Goal: Task Accomplishment & Management: Complete application form

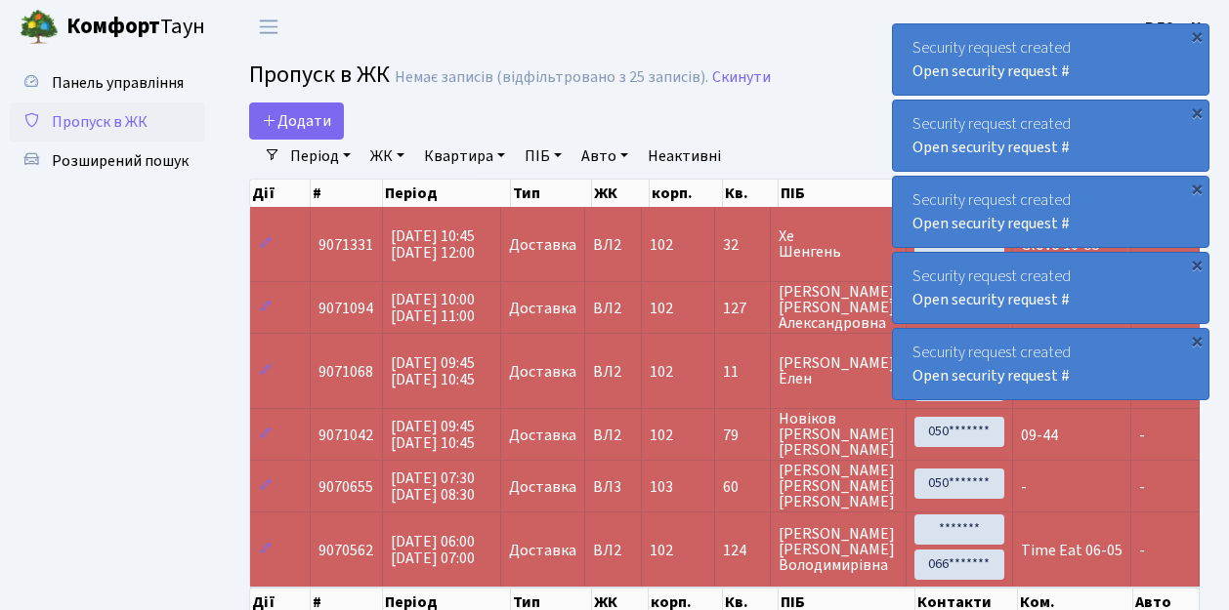
select select "25"
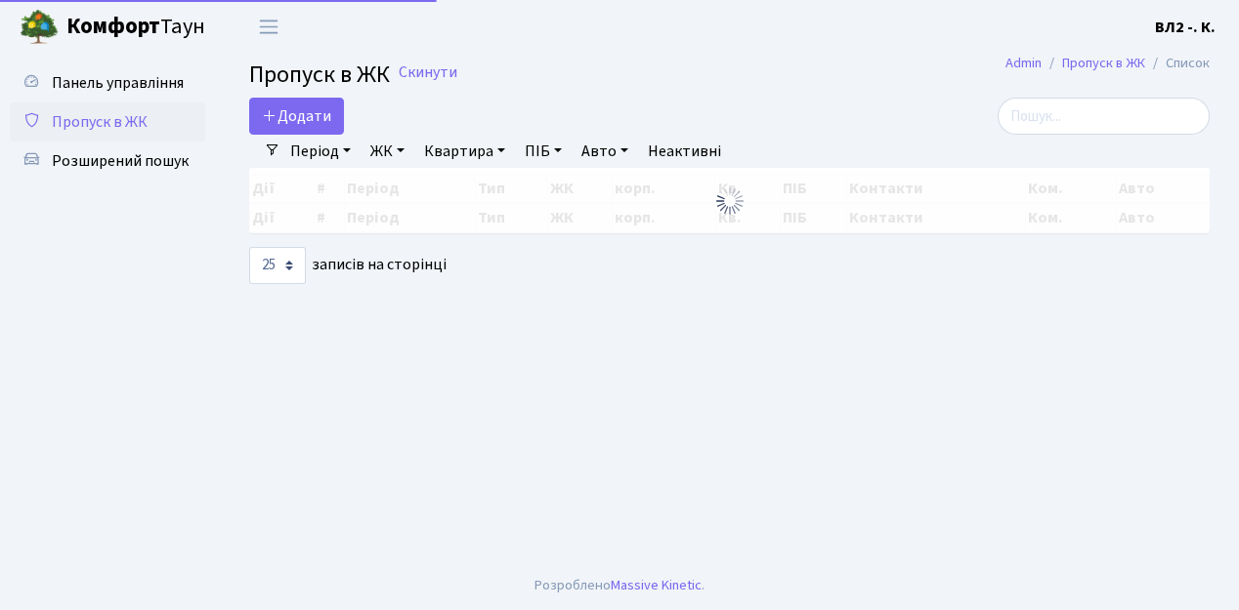
select select "25"
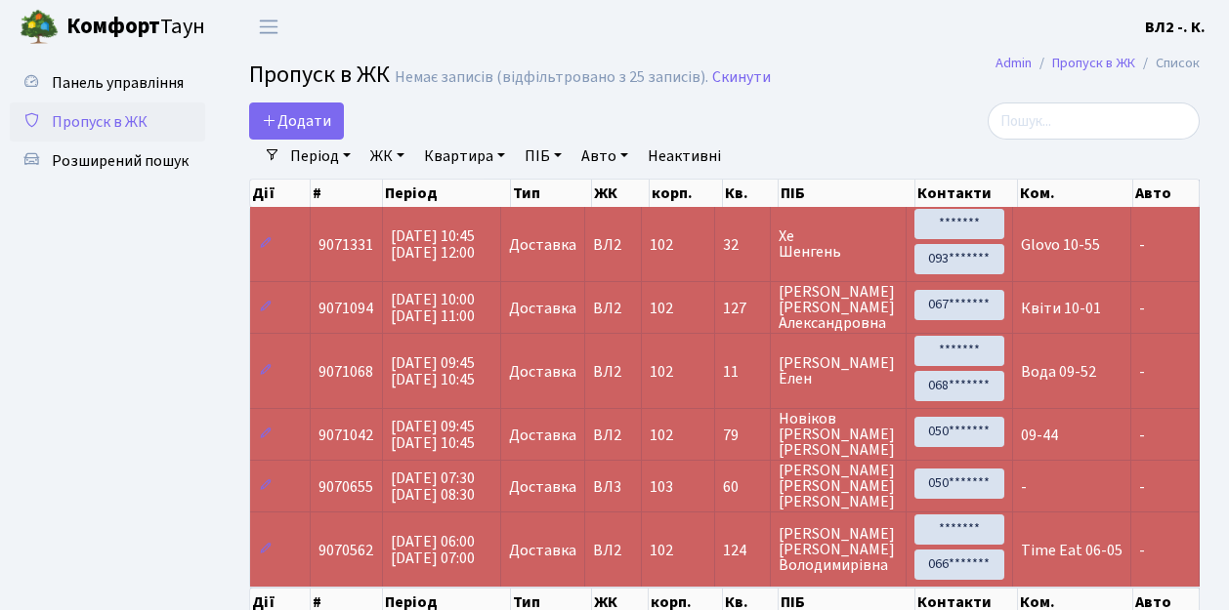
click at [115, 356] on ul "Панель управління Пропуск в ЖК Розширений пошук" at bounding box center [107, 362] width 195 height 598
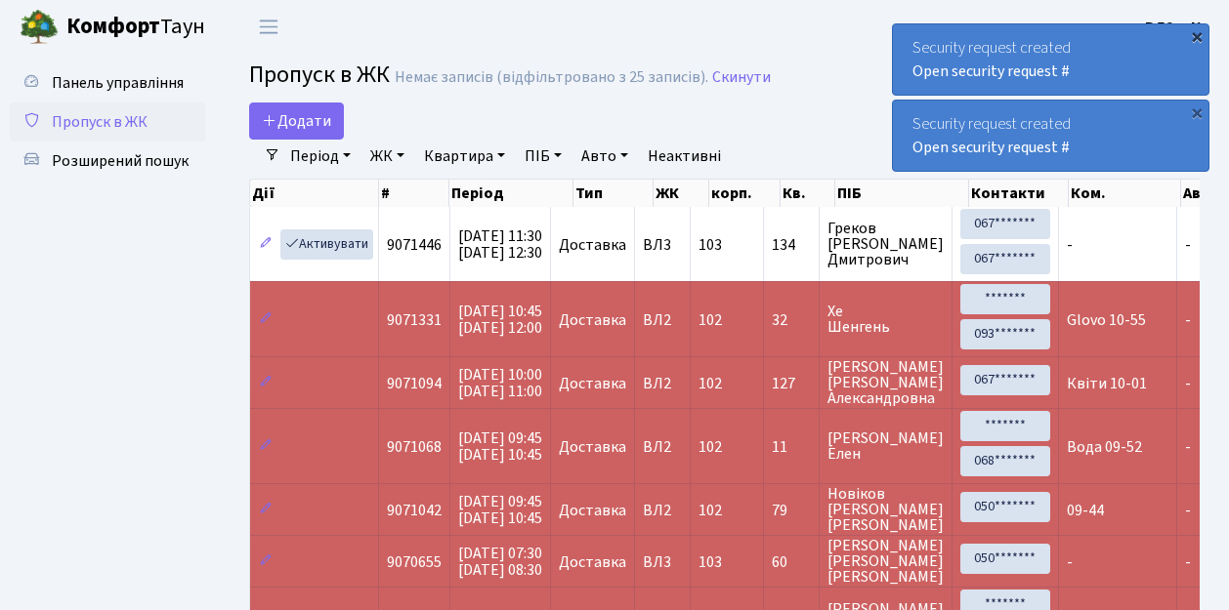
click at [1196, 35] on div "×" at bounding box center [1197, 36] width 20 height 20
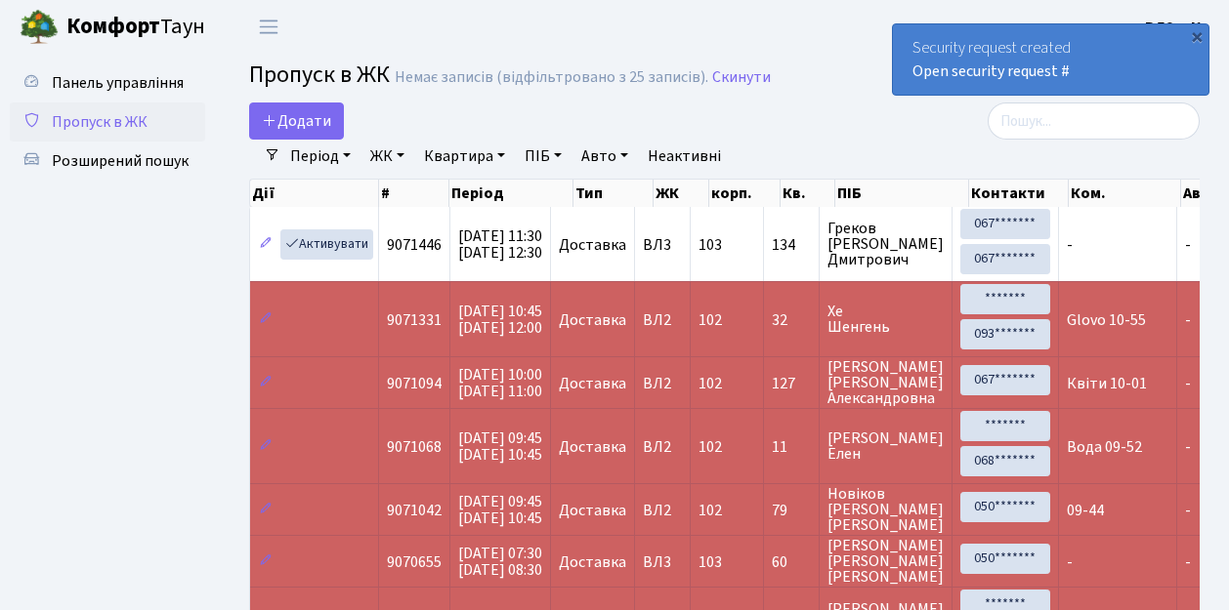
click at [1196, 35] on div "×" at bounding box center [1197, 36] width 20 height 20
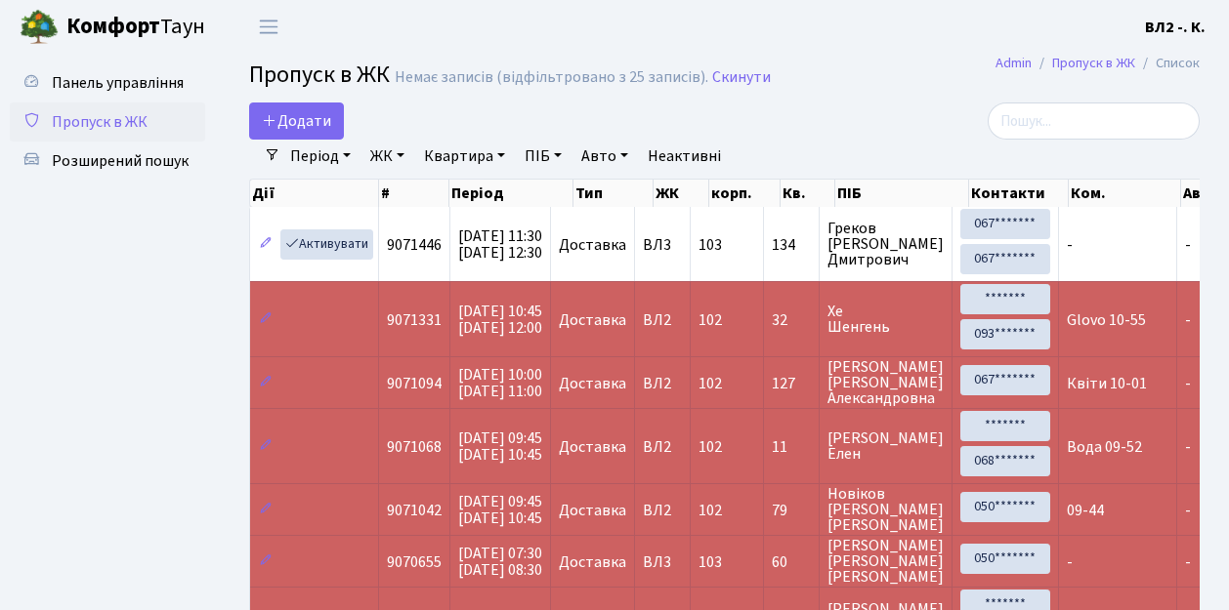
click at [105, 410] on ul "Панель управління Пропуск в ЖК Розширений пошук" at bounding box center [107, 399] width 195 height 673
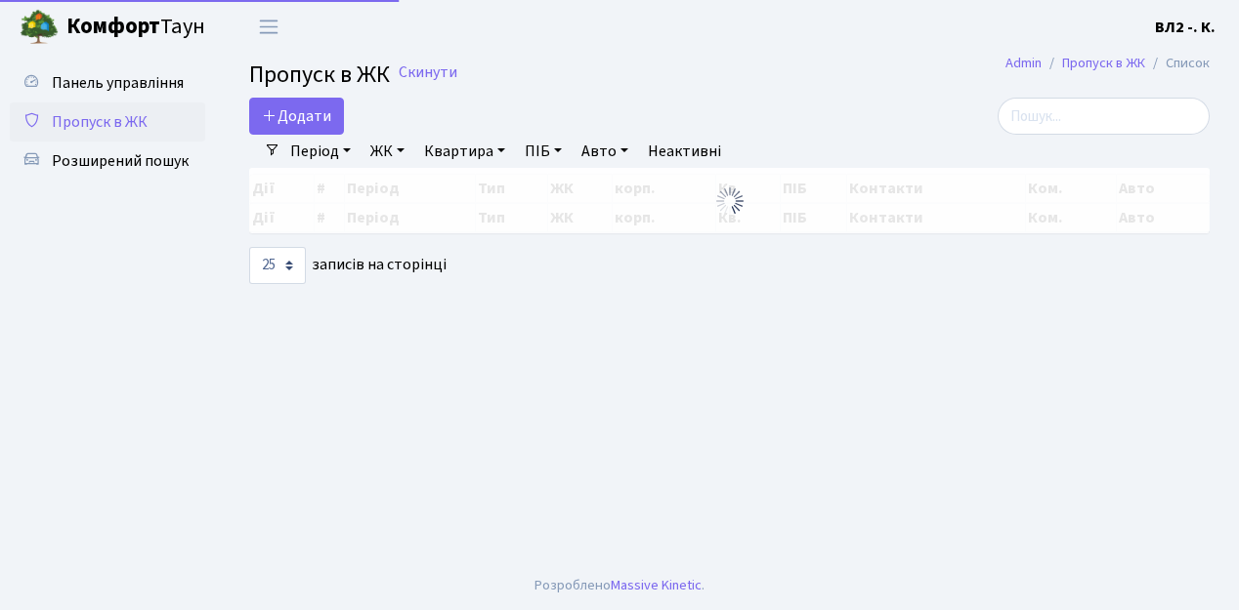
select select "25"
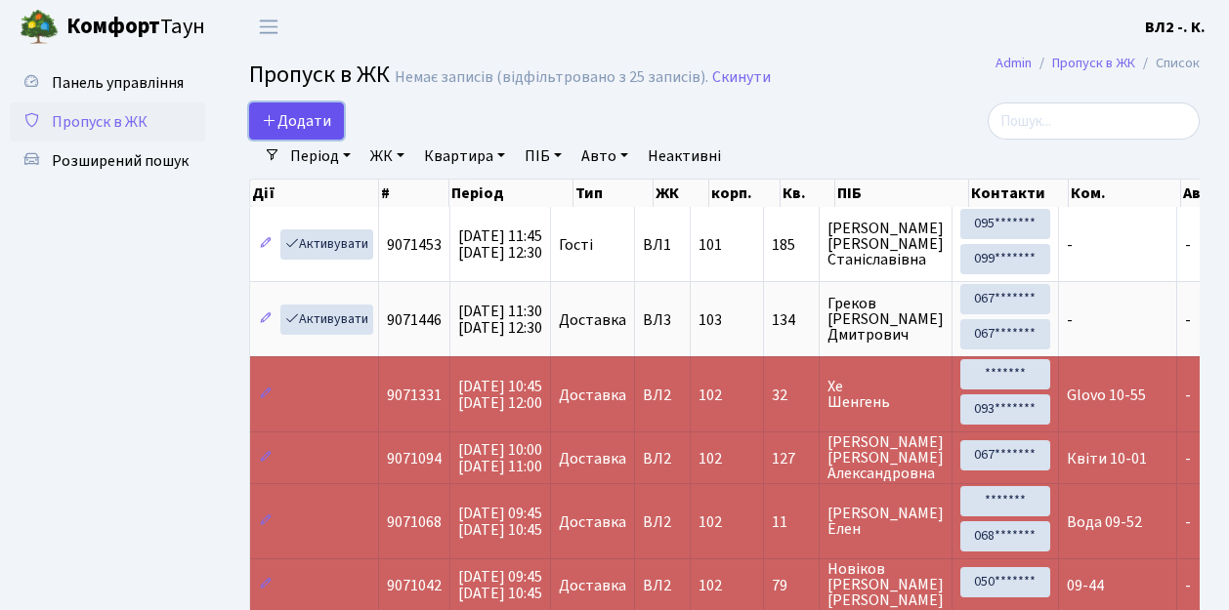
click at [336, 132] on link "Додати" at bounding box center [296, 121] width 95 height 37
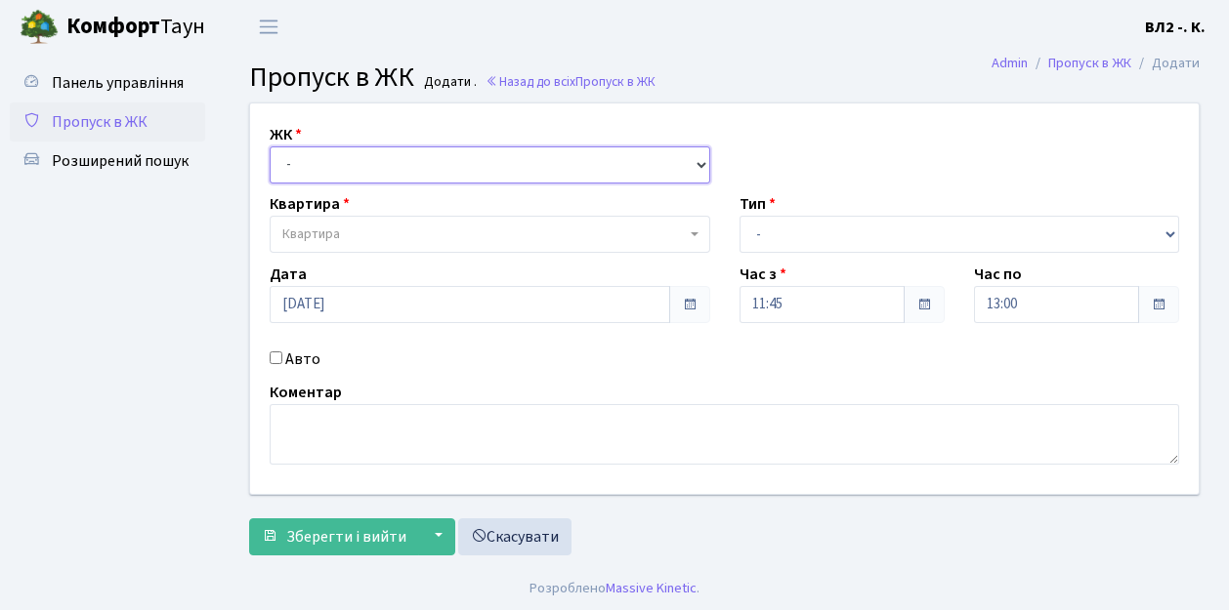
click at [693, 166] on select "- ВЛ1, Ужгородський пров., 4/1 ВЛ2, пр.Голосіївський, 76 ВЛ3, пр.Голосіївський,…" at bounding box center [490, 165] width 441 height 37
select select "317"
click at [270, 147] on select "- ВЛ1, Ужгородський пров., 4/1 ВЛ2, пр.Голосіївський, 76 ВЛ3, пр.Голосіївський,…" at bounding box center [490, 165] width 441 height 37
select select
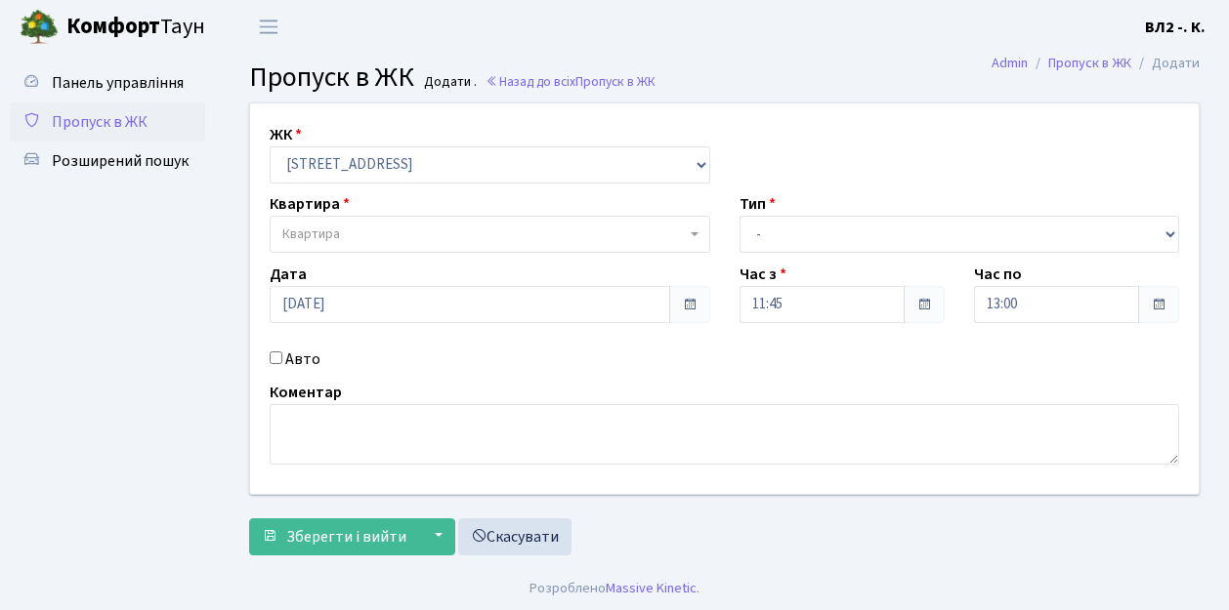
drag, startPoint x: 686, startPoint y: 231, endPoint x: 774, endPoint y: 248, distance: 89.5
click at [687, 231] on span "Квартира" at bounding box center [490, 234] width 441 height 37
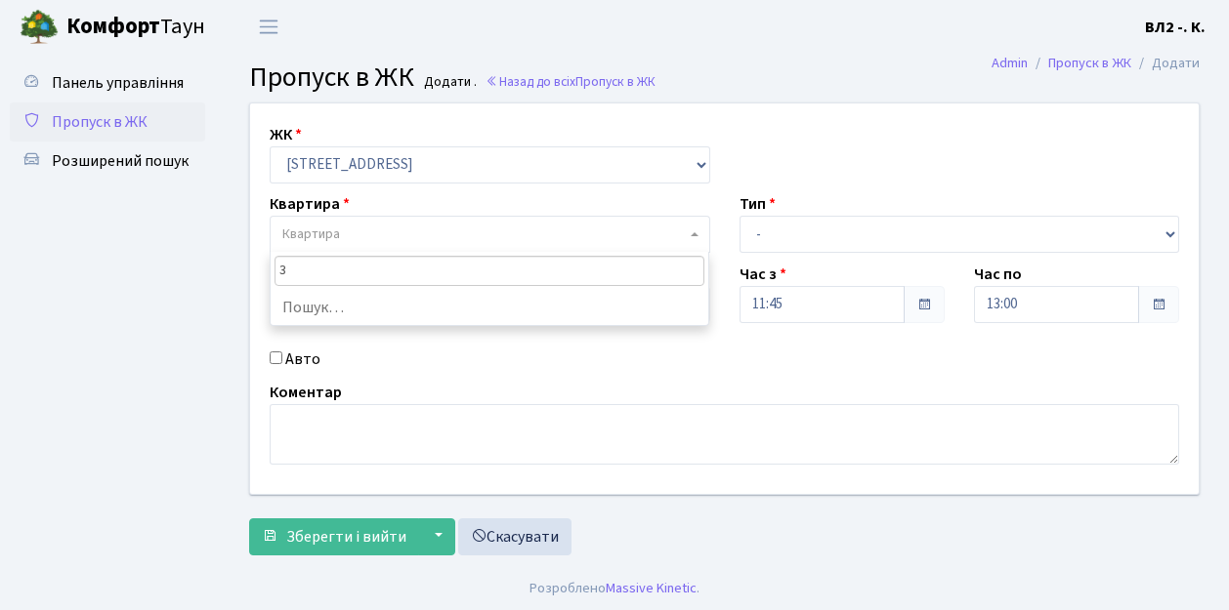
type input "31"
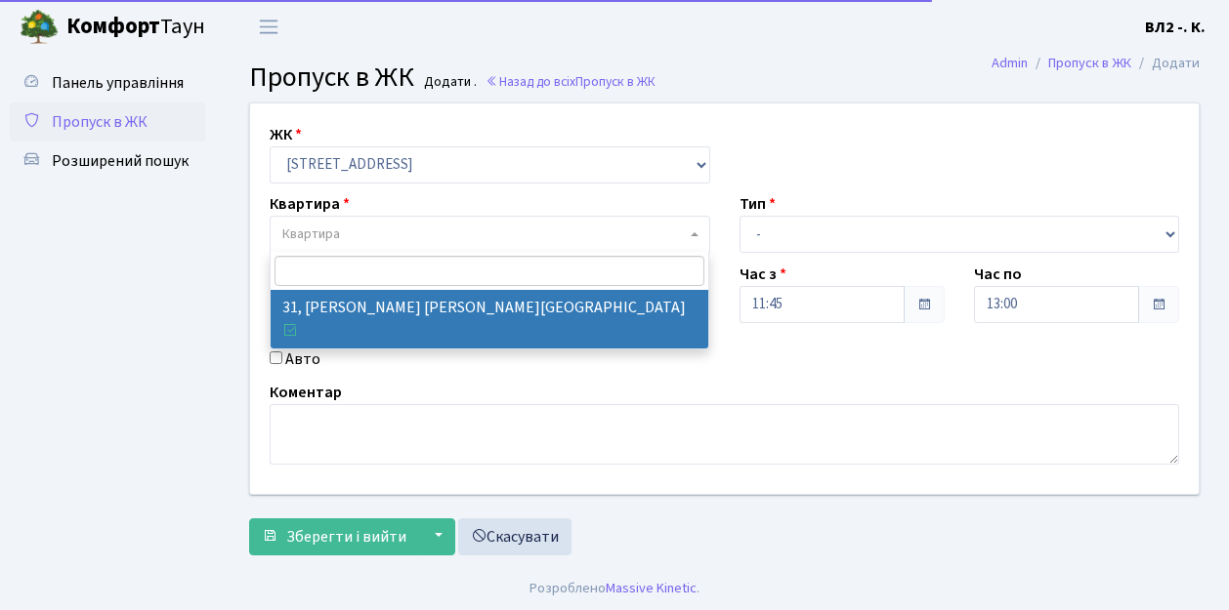
select select "38032"
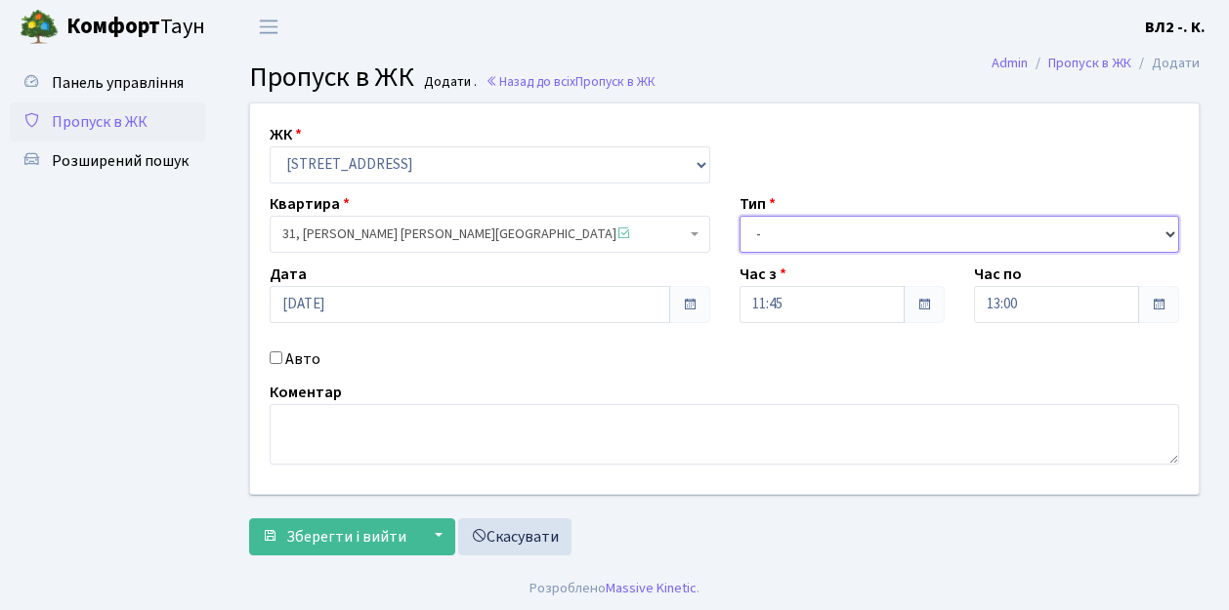
drag, startPoint x: 1168, startPoint y: 234, endPoint x: 1104, endPoint y: 236, distance: 64.5
click at [1168, 234] on select "- Доставка Таксі Гості Сервіс" at bounding box center [959, 234] width 441 height 37
select select "1"
click at [739, 216] on select "- Доставка Таксі Гості Сервіс" at bounding box center [959, 234] width 441 height 37
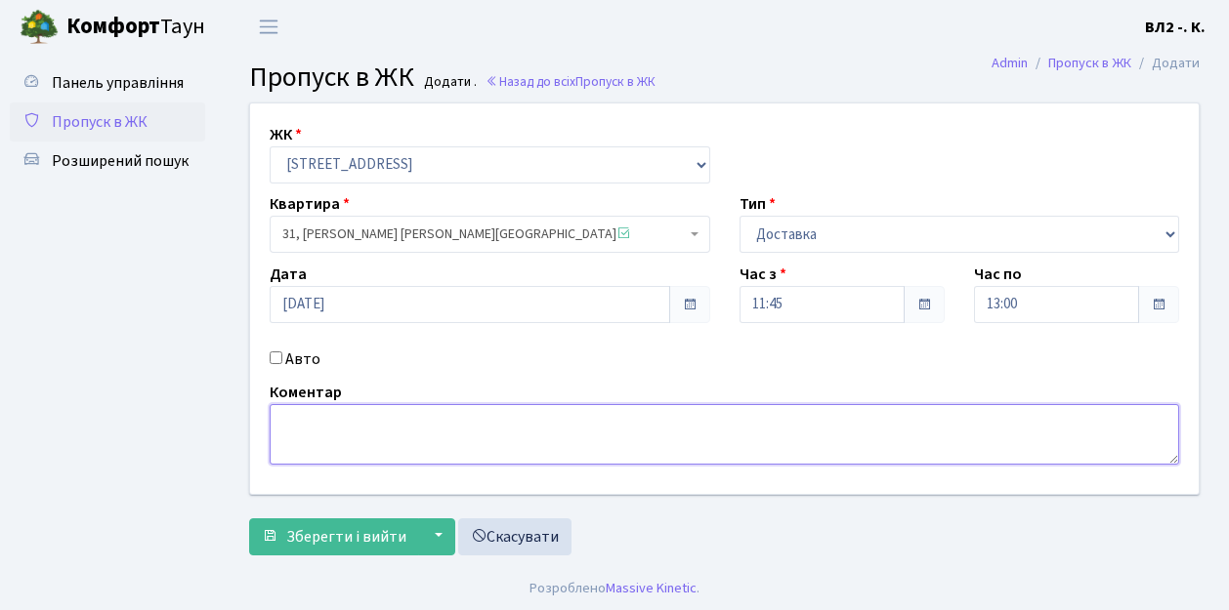
click at [283, 418] on textarea at bounding box center [724, 434] width 909 height 61
type textarea "11-53"
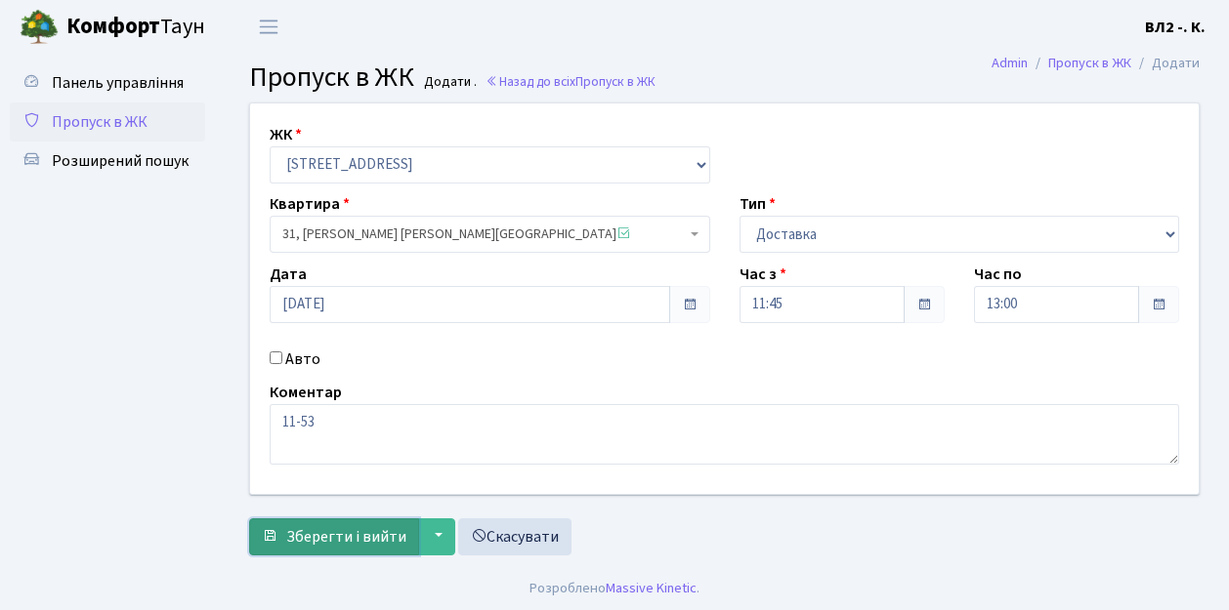
click at [305, 545] on span "Зберегти і вийти" at bounding box center [346, 536] width 120 height 21
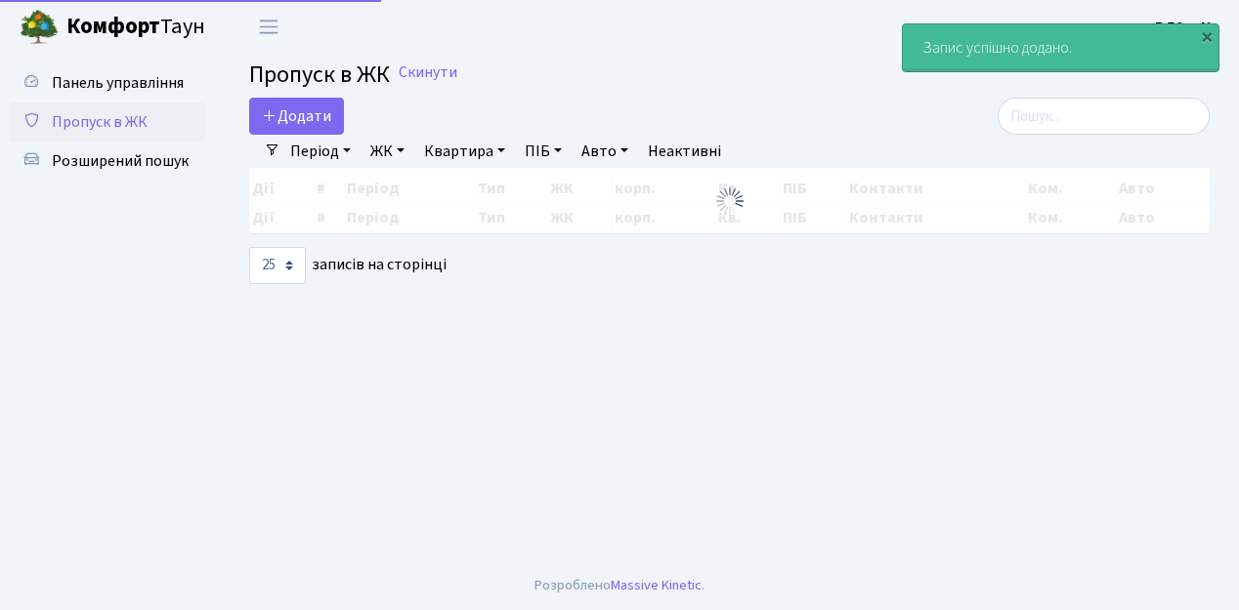
select select "25"
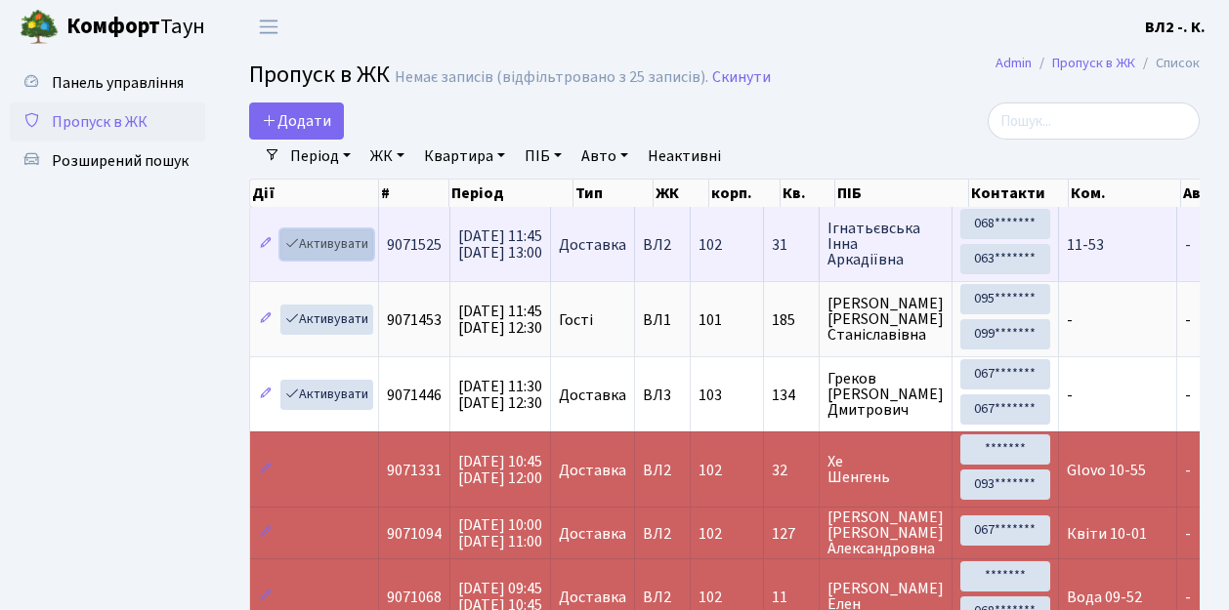
click at [354, 256] on link "Активувати" at bounding box center [326, 245] width 93 height 30
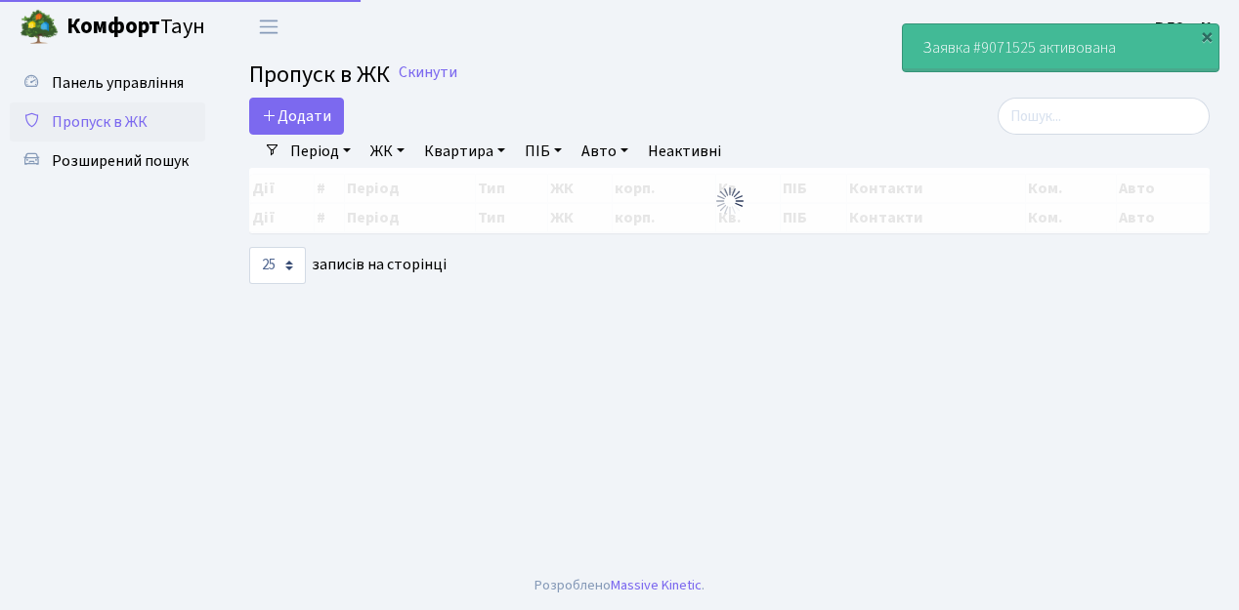
select select "25"
